Goal: Transaction & Acquisition: Purchase product/service

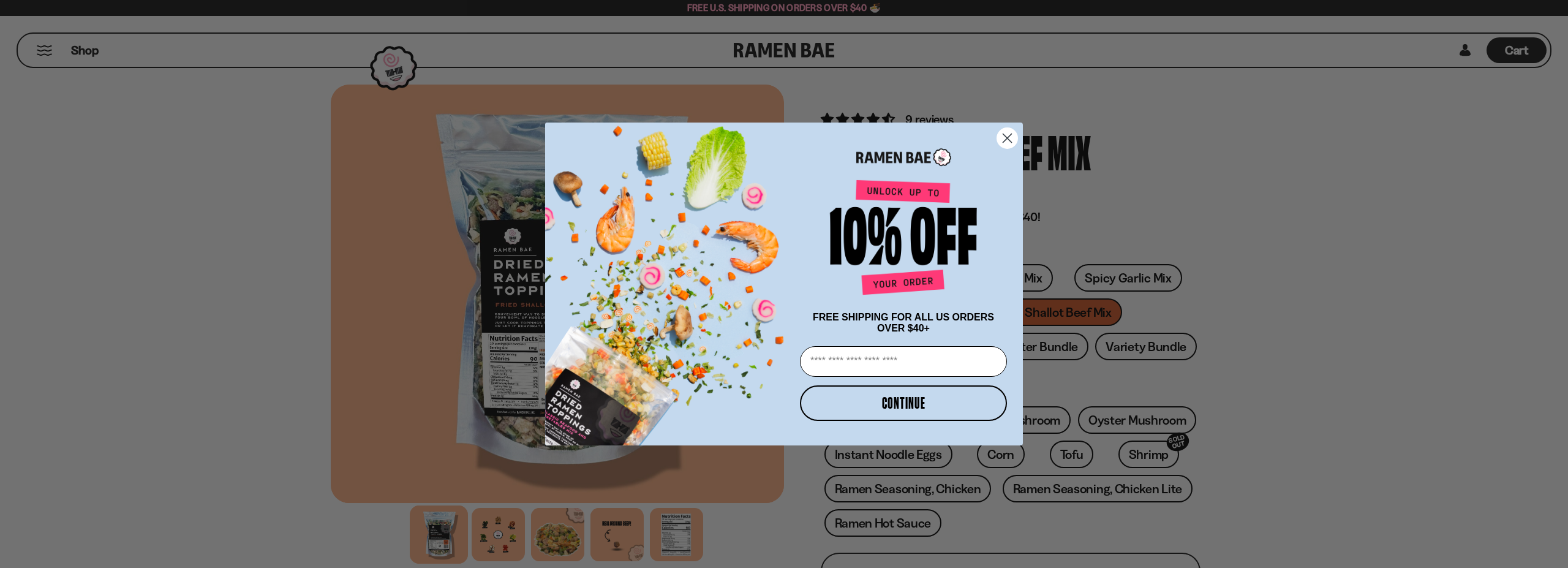
click at [1004, 139] on icon "Close dialog" at bounding box center [1008, 139] width 9 height 9
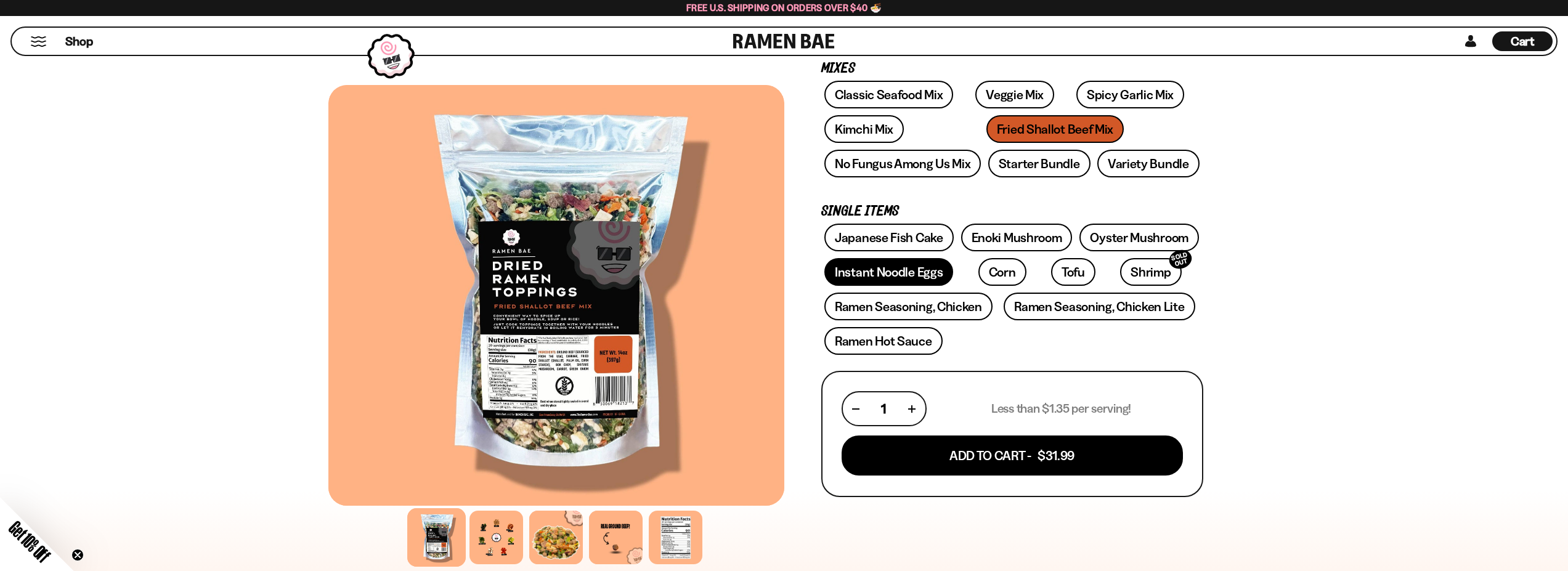
scroll to position [62, 0]
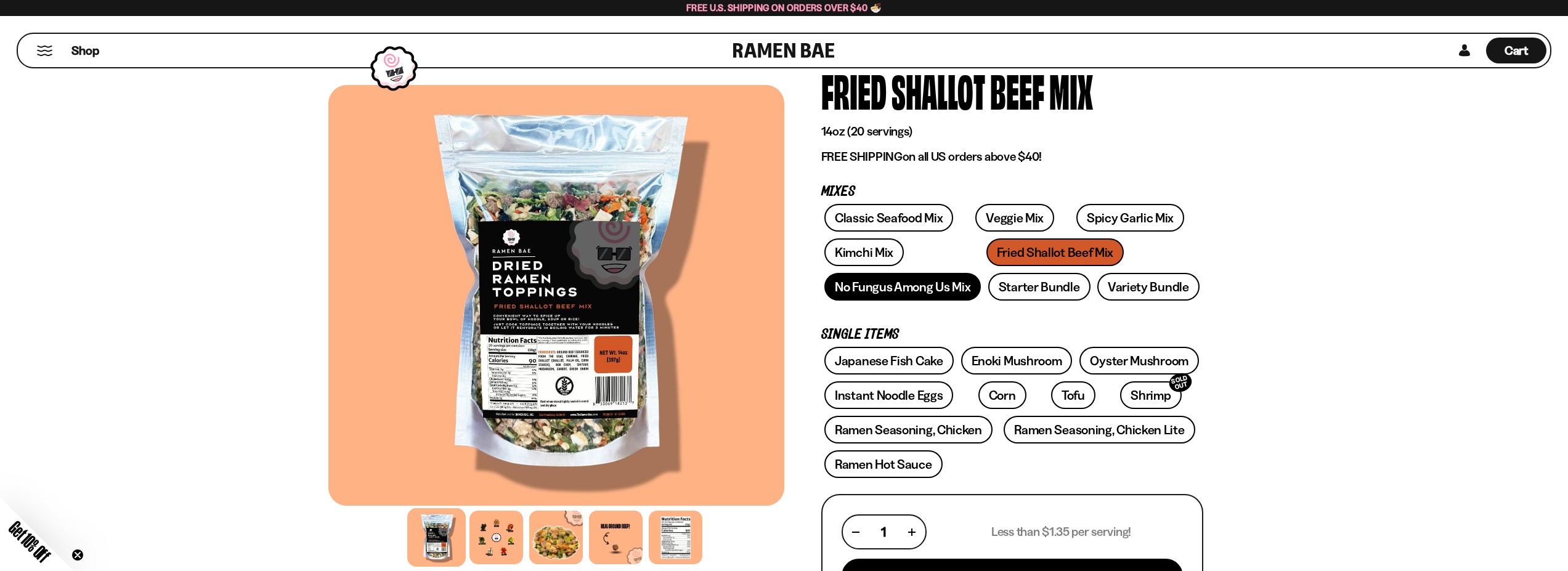
click at [907, 299] on link "No Fungus Among Us Mix" at bounding box center [902, 286] width 156 height 28
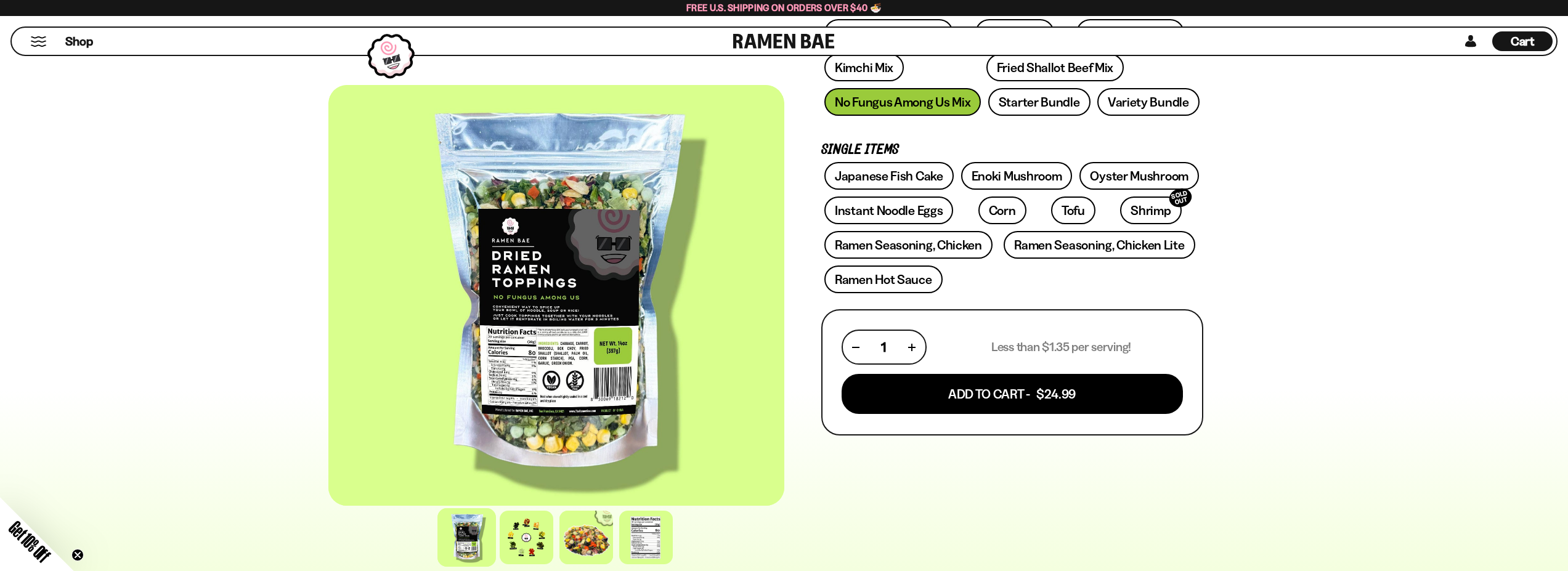
scroll to position [431, 0]
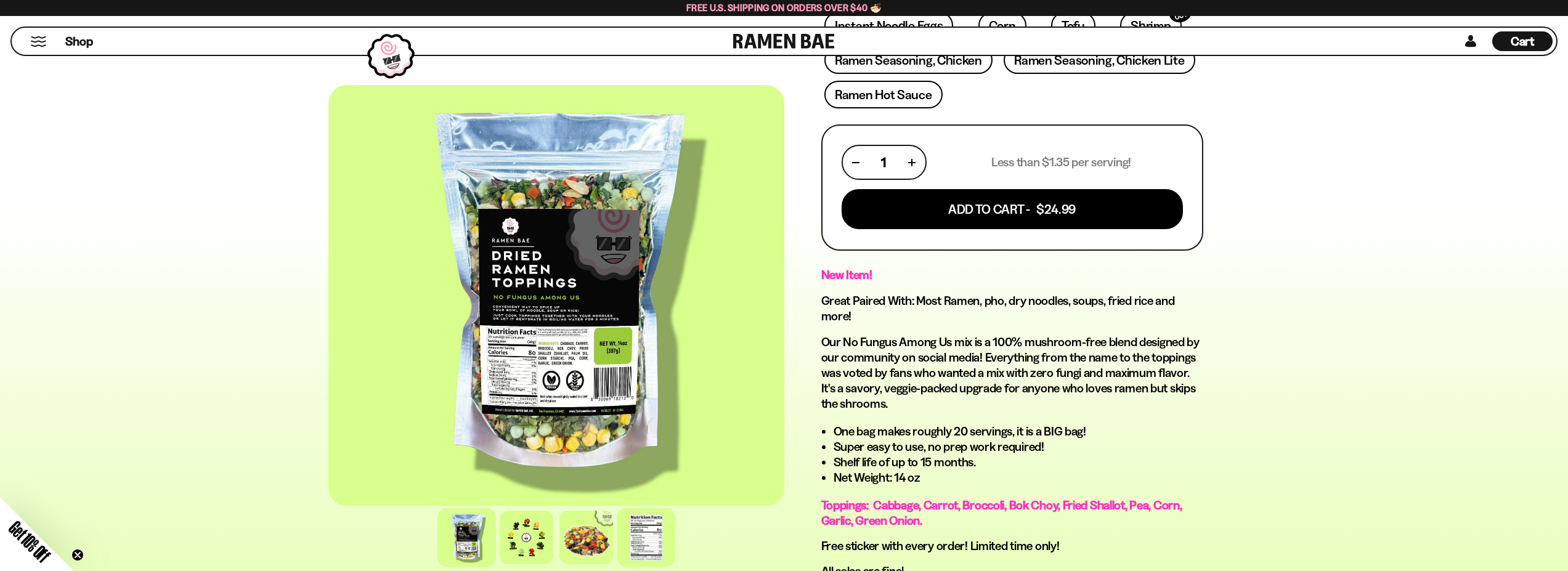
click at [638, 541] on div at bounding box center [646, 537] width 59 height 59
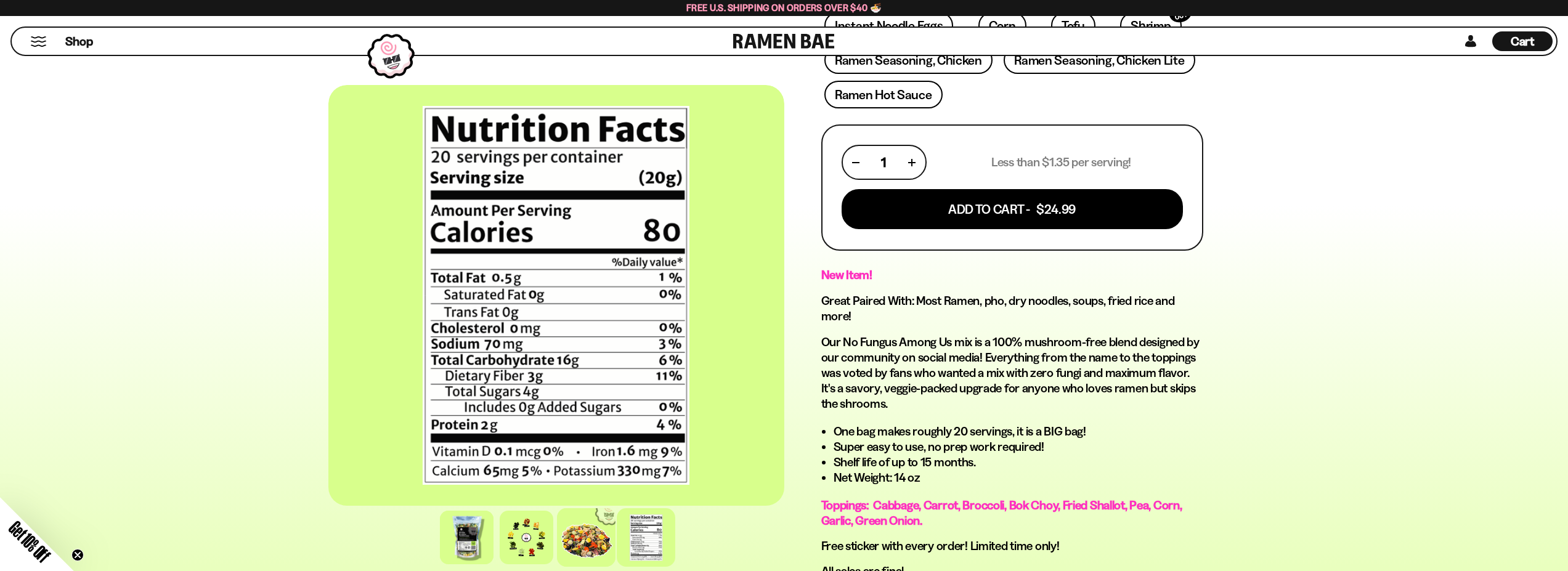
click at [590, 533] on div at bounding box center [586, 537] width 59 height 59
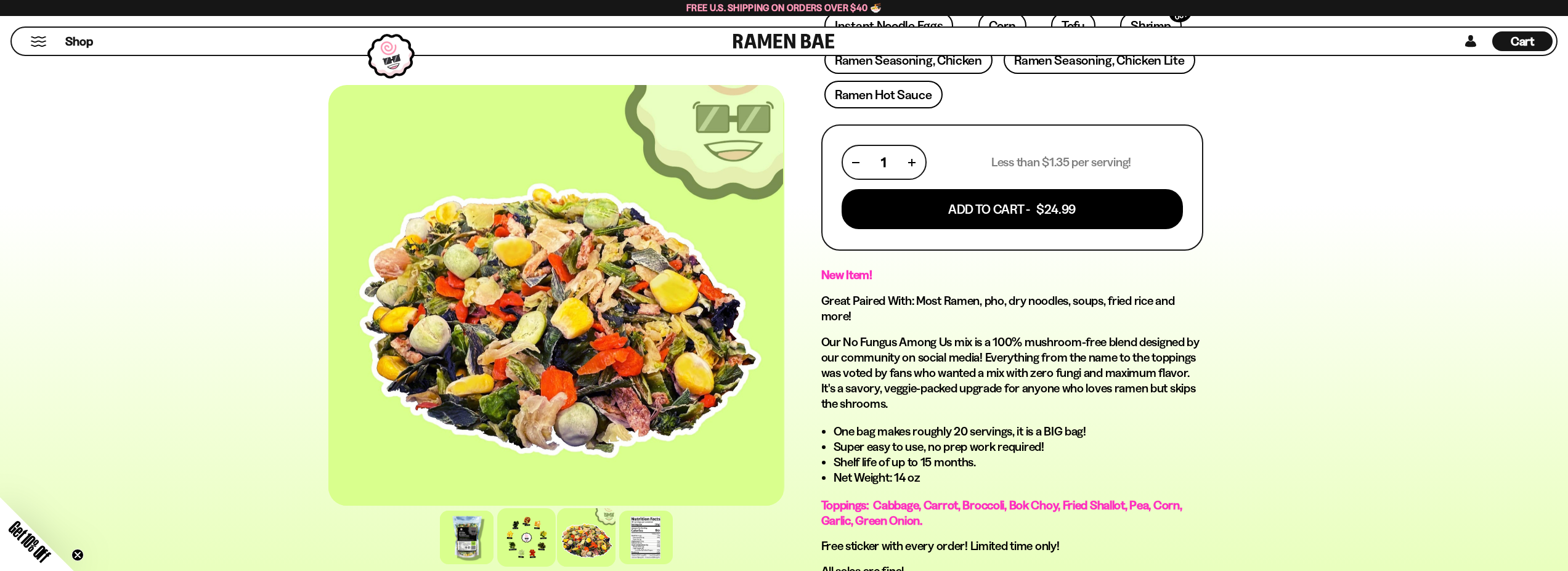
click at [533, 541] on div at bounding box center [526, 537] width 59 height 59
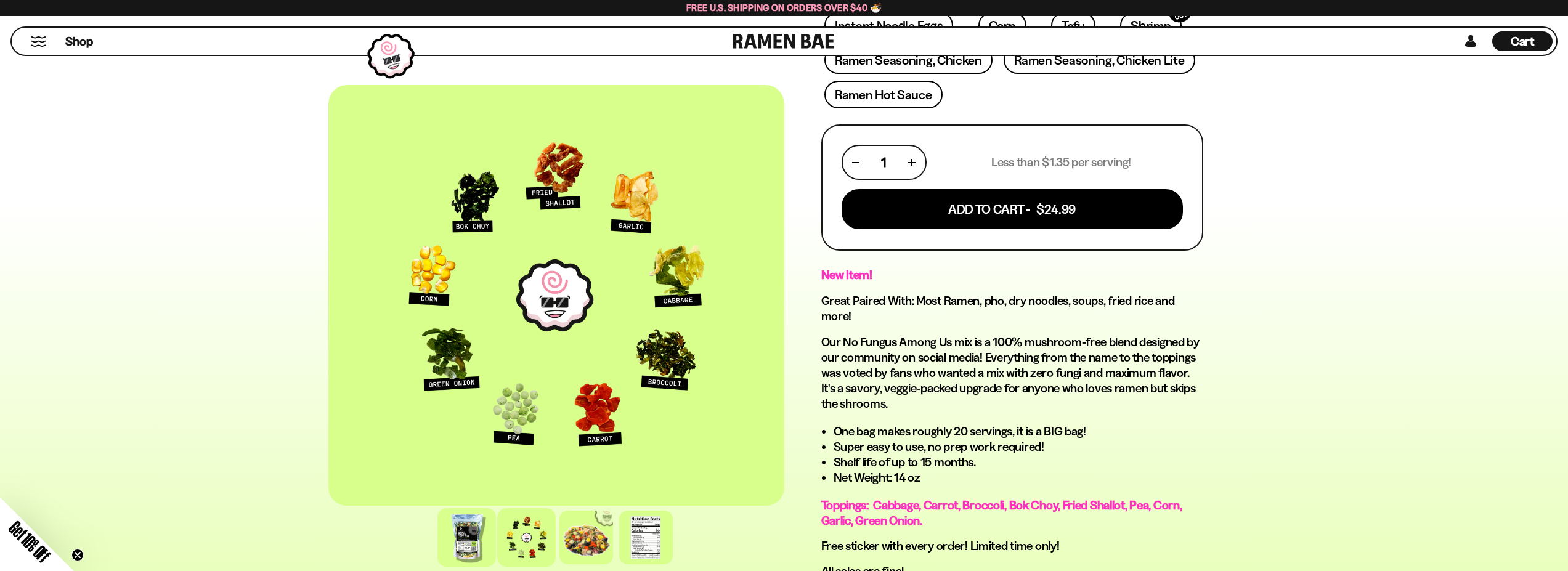
click at [462, 535] on div at bounding box center [467, 537] width 59 height 59
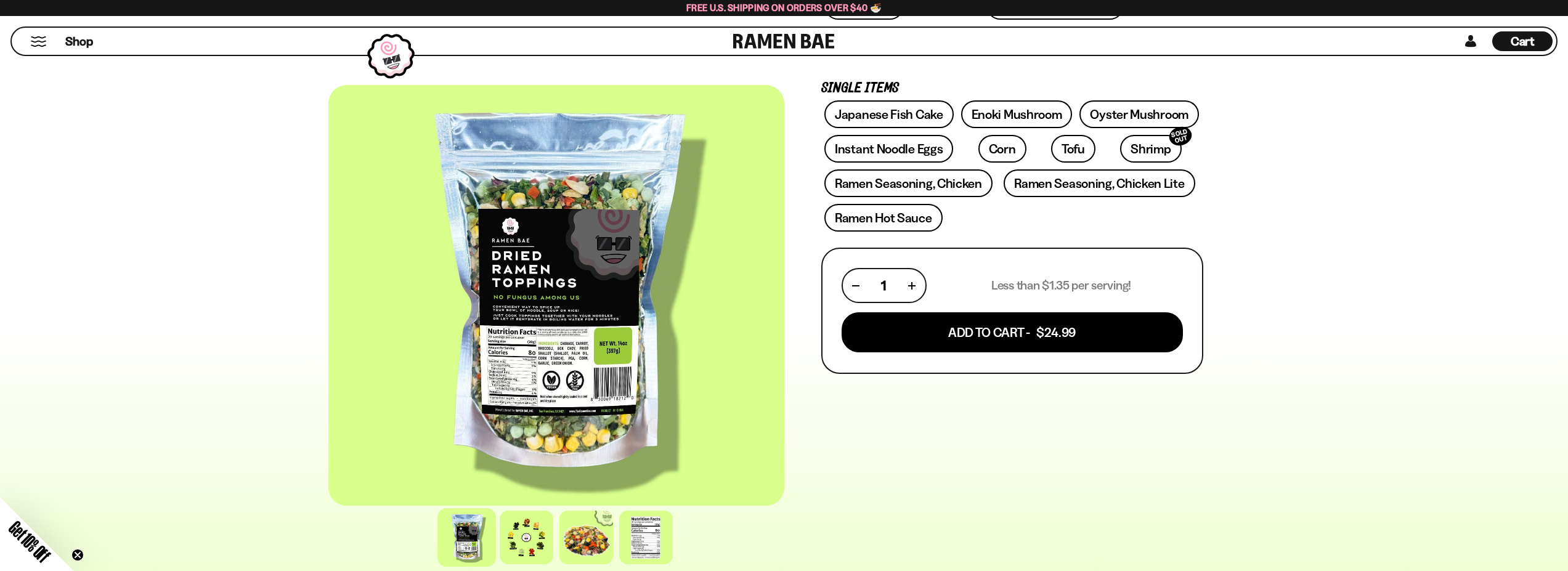
scroll to position [123, 0]
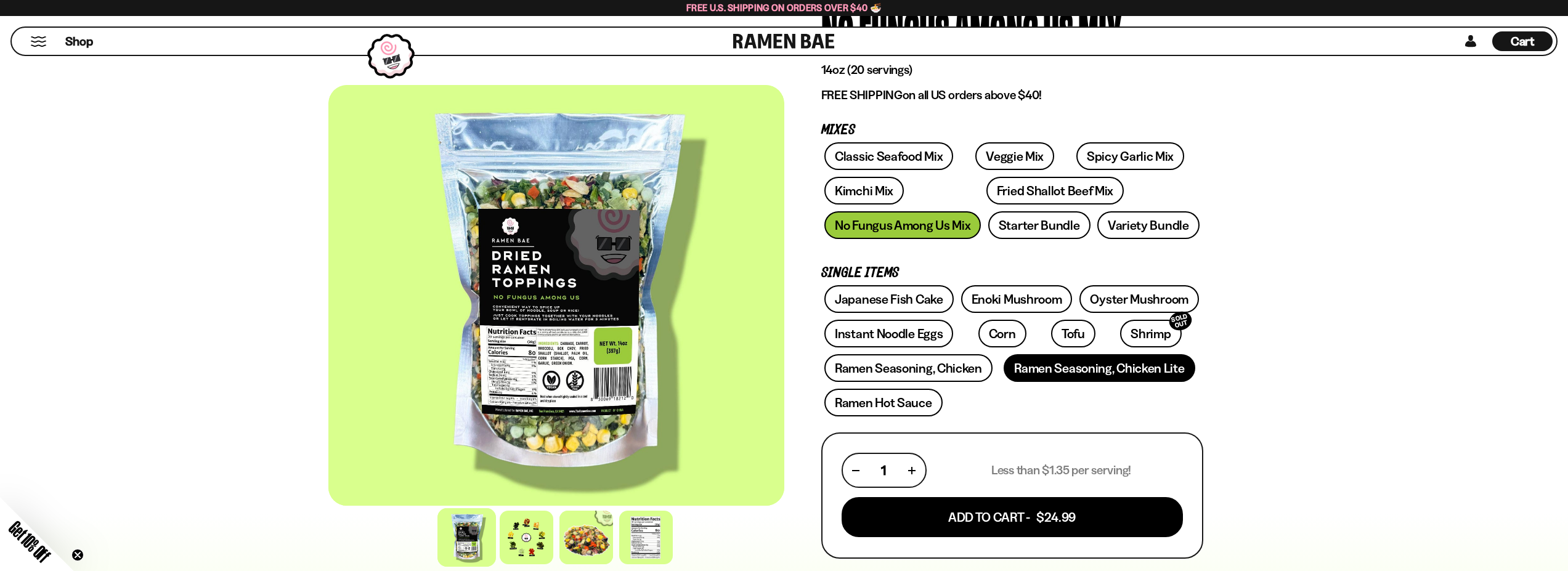
click at [1027, 370] on link "Ramen Seasoning, Chicken Lite" at bounding box center [1099, 368] width 191 height 28
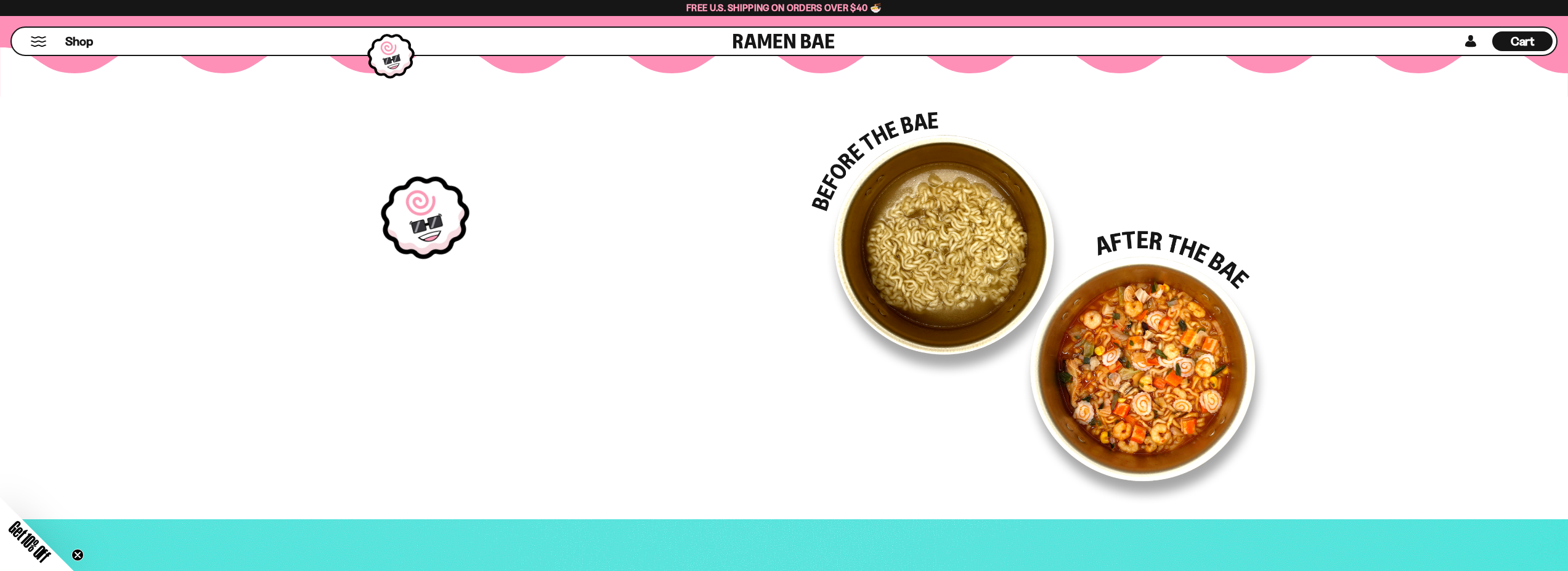
scroll to position [1848, 0]
